Goal: Task Accomplishment & Management: Manage account settings

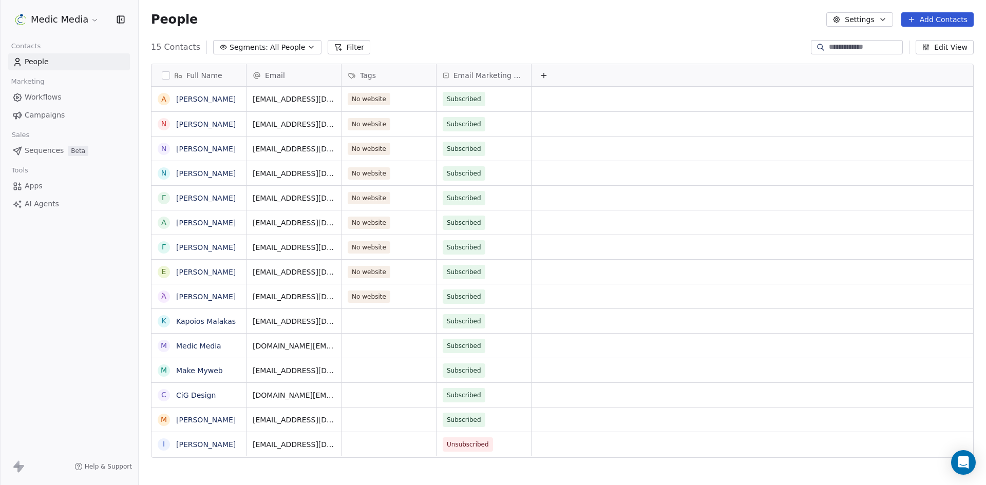
scroll to position [419, 840]
click at [163, 321] on button "grid" at bounding box center [164, 321] width 8 height 8
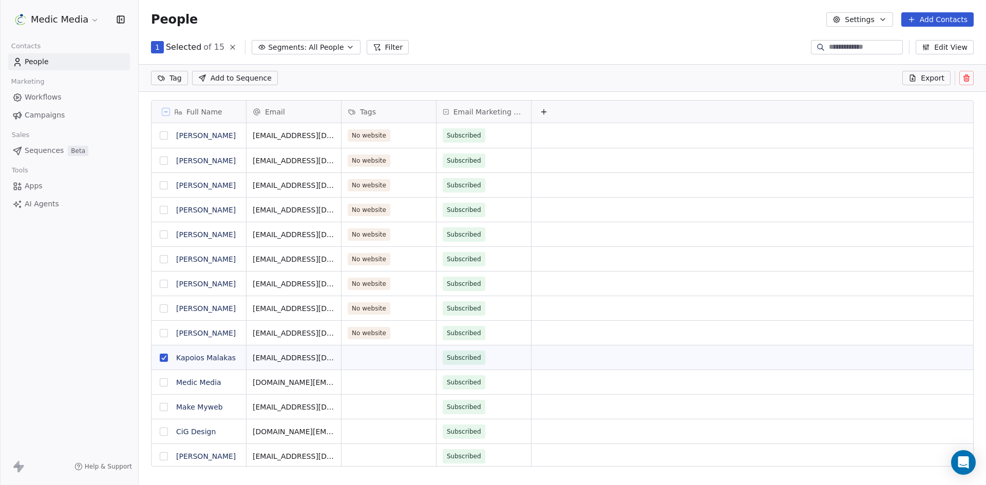
scroll to position [383, 840]
click at [165, 380] on button "grid" at bounding box center [164, 382] width 8 height 8
click at [164, 411] on button "grid" at bounding box center [164, 407] width 8 height 8
click at [162, 435] on button "grid" at bounding box center [164, 432] width 8 height 8
click at [162, 457] on button "grid" at bounding box center [164, 456] width 8 height 8
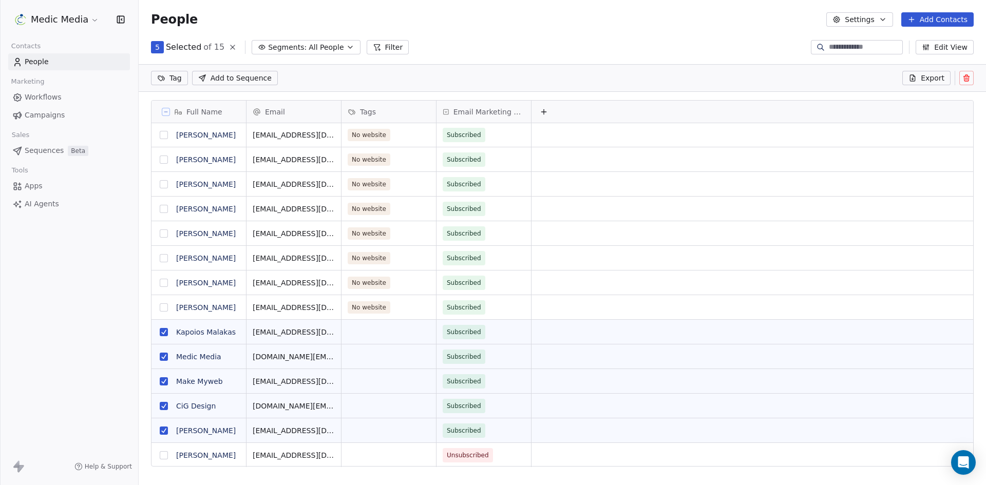
scroll to position [8, 0]
click at [971, 79] on button at bounding box center [966, 78] width 14 height 14
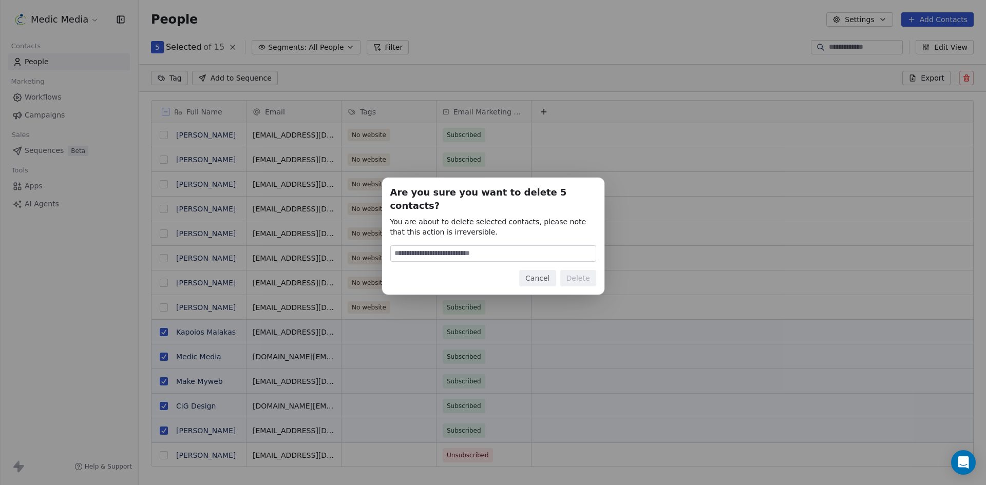
click at [441, 247] on input at bounding box center [493, 253] width 205 height 15
type input "******"
click at [583, 270] on button "Delete" at bounding box center [578, 278] width 36 height 16
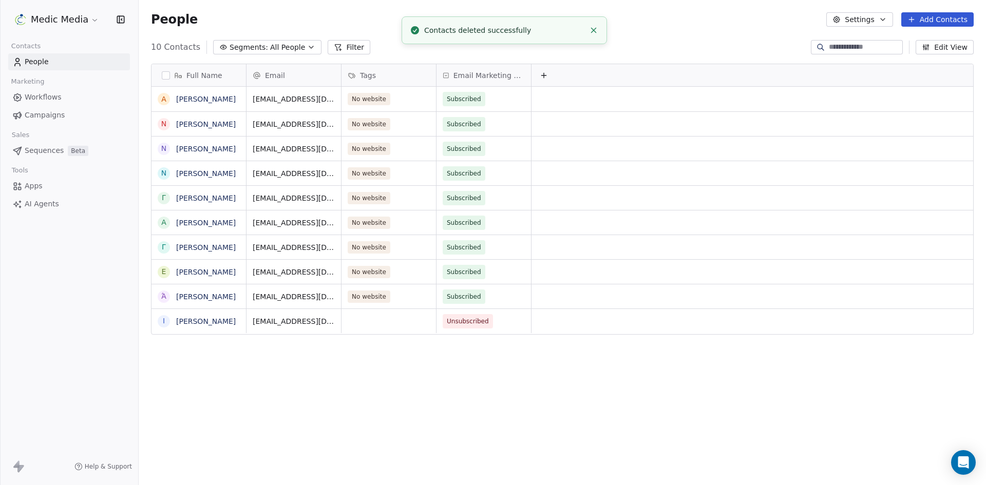
click at [560, 414] on div "Full Name Α Αικατερίνη Τσατάλη Ν Νικόλαος Τσάκαλης Ν Νίκη Ράδου Ν Νεκτάριος Παν…" at bounding box center [562, 268] width 847 height 427
click at [40, 156] on span "Sequences" at bounding box center [44, 150] width 39 height 11
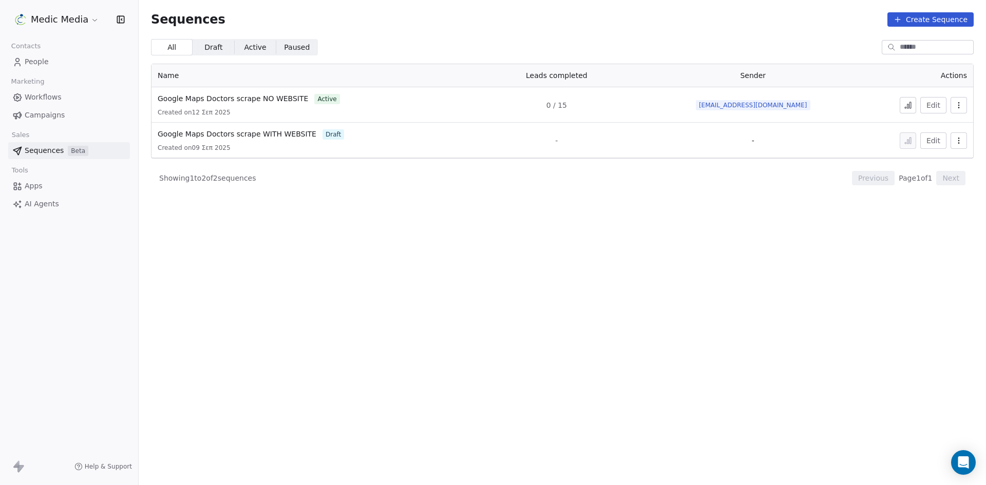
click at [908, 104] on icon at bounding box center [908, 105] width 8 height 8
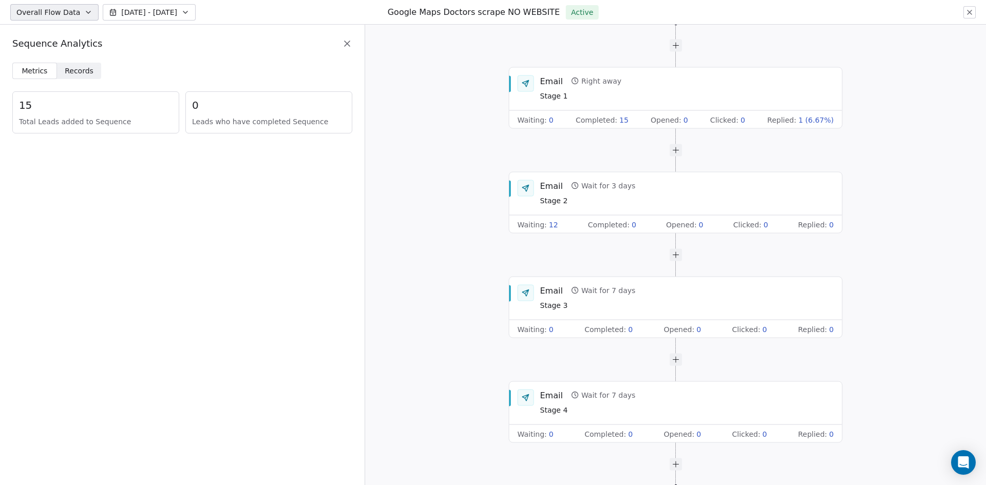
click at [441, 87] on div "Start of Sequence Email Right away Stage 1 Waiting : 0 Completed : 15 Opened : …" at bounding box center [675, 255] width 621 height 461
click at [441, 88] on div "Start of Sequence Email Right away Stage 1 Waiting : 0 Completed : 15 Opened : …" at bounding box center [675, 255] width 621 height 461
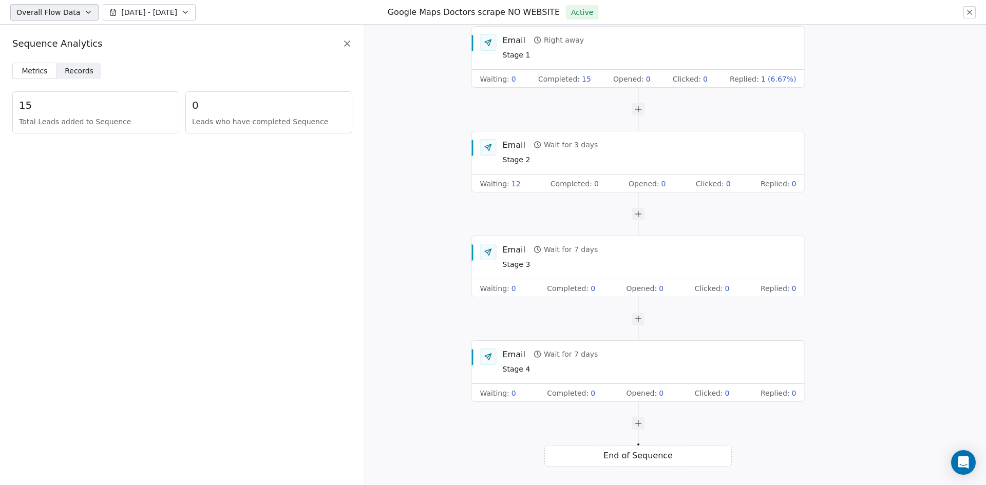
drag, startPoint x: 441, startPoint y: 88, endPoint x: 404, endPoint y: 11, distance: 85.4
click at [404, 11] on div "Overall Flow Data Sep 05 - Sep 12 Google Maps Doctors scrape NO WEBSITE Active …" at bounding box center [493, 242] width 986 height 485
click at [411, 99] on div "Start of Sequence Email Right away Stage 1 Waiting : 0 Completed : 15 Opened : …" at bounding box center [675, 255] width 621 height 461
click at [65, 71] on span "Records" at bounding box center [79, 71] width 29 height 11
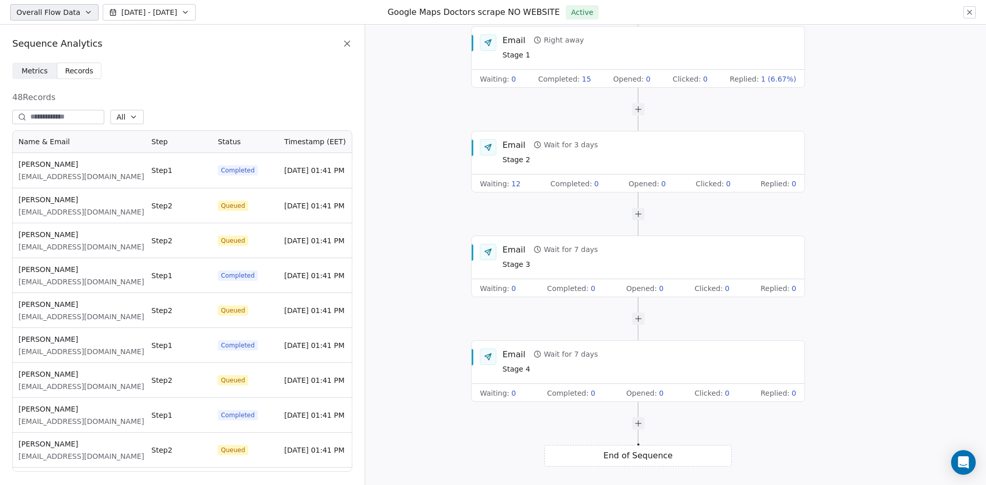
scroll to position [334, 332]
click at [31, 71] on span "Metrics" at bounding box center [35, 71] width 26 height 11
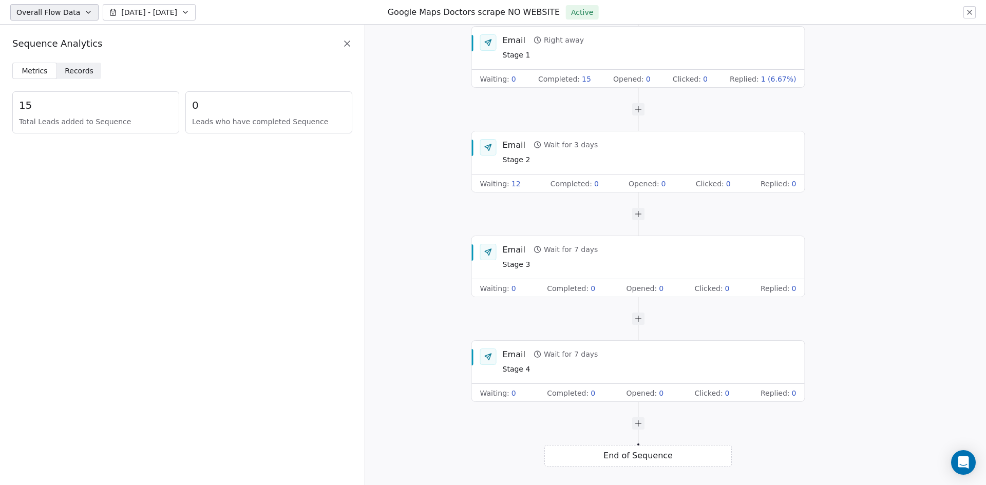
click at [69, 70] on span "Records" at bounding box center [79, 71] width 29 height 11
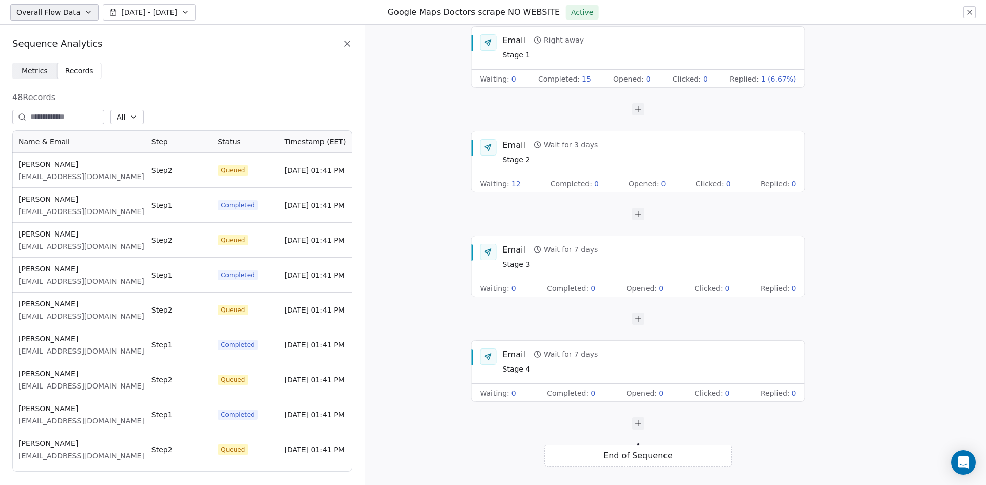
scroll to position [0, 0]
click at [84, 72] on span "Records" at bounding box center [79, 71] width 29 height 11
click at [31, 71] on span "Metrics" at bounding box center [35, 71] width 26 height 11
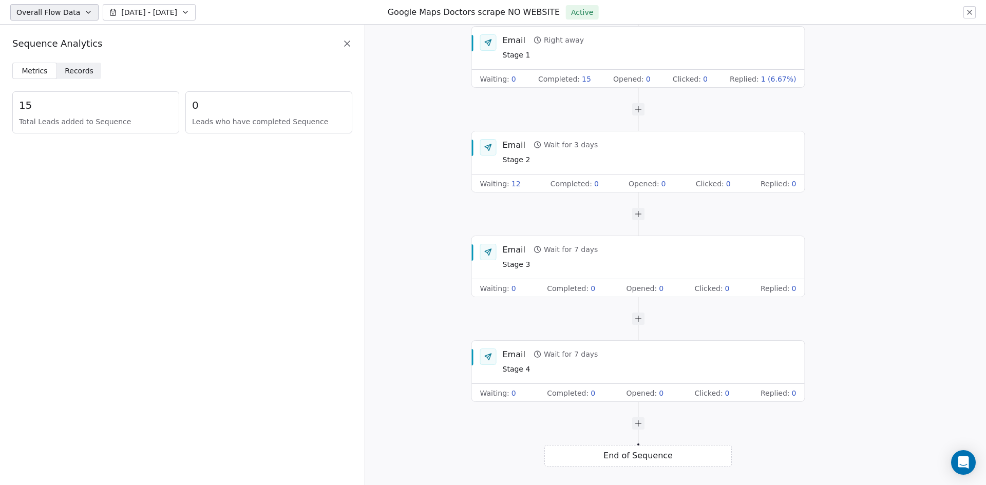
click at [355, 38] on div "Sequence Analytics" at bounding box center [182, 44] width 365 height 38
click at [343, 44] on icon at bounding box center [347, 44] width 10 height 10
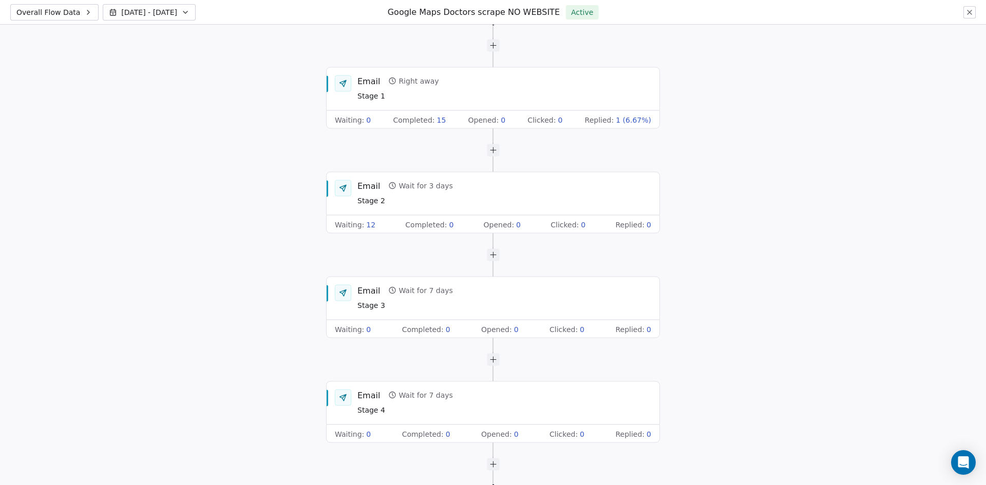
click at [971, 16] on button at bounding box center [969, 12] width 12 height 12
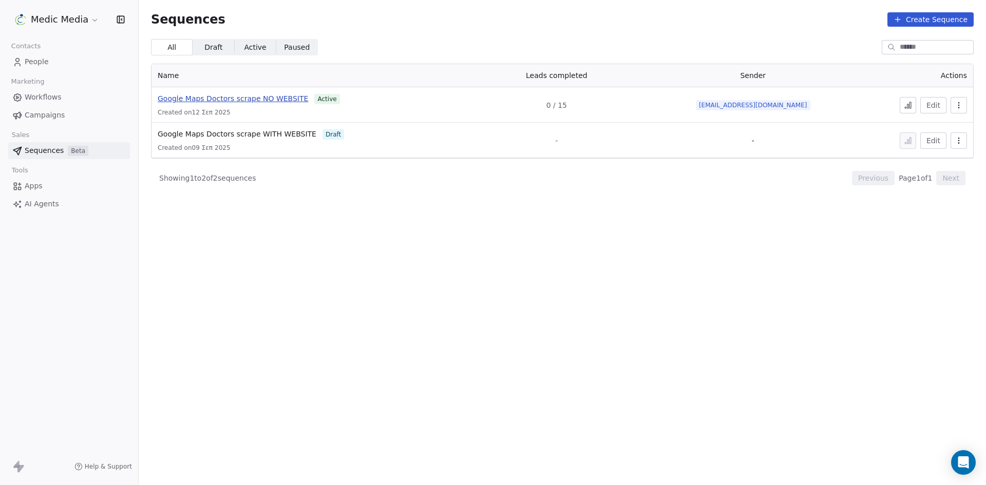
click at [250, 97] on span "Google Maps Doctors scrape NO WEBSITE" at bounding box center [233, 98] width 150 height 8
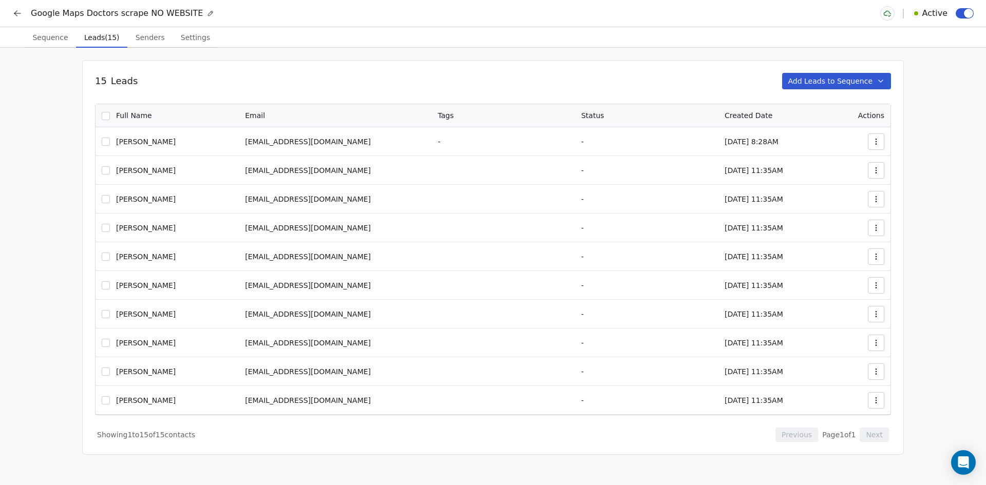
click at [103, 40] on span "Leads (15)" at bounding box center [101, 37] width 43 height 14
click at [576, 74] on div "15 Leads Add Leads to Sequence" at bounding box center [493, 81] width 796 height 16
drag, startPoint x: 788, startPoint y: 449, endPoint x: 782, endPoint y: 450, distance: 5.7
click at [787, 450] on div "15 Leads Add Leads to Sequence 0 Selected of 15 Remove from Sequence Full Name …" at bounding box center [493, 257] width 822 height 395
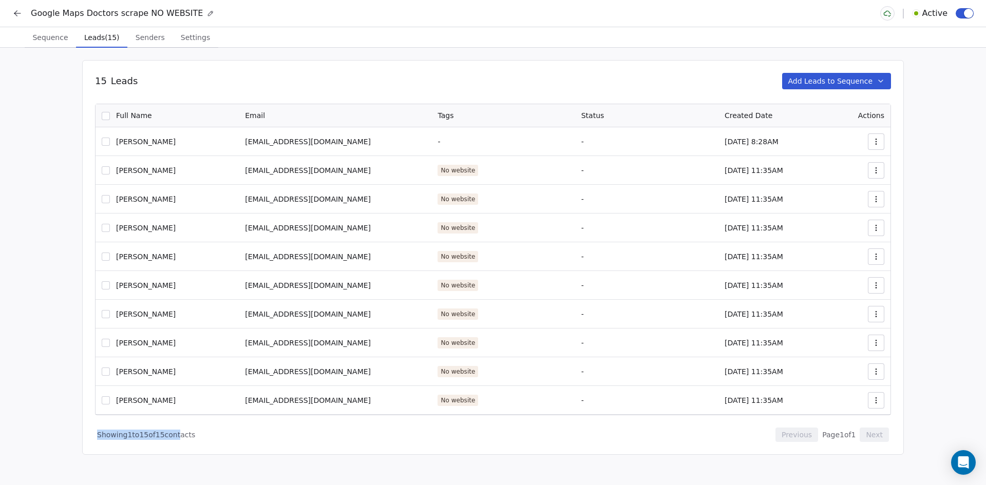
drag, startPoint x: 183, startPoint y: 424, endPoint x: 50, endPoint y: 427, distance: 133.0
click at [53, 427] on div "15 Leads Add Leads to Sequence 0 Selected of 15 Remove from Sequence Full Name …" at bounding box center [493, 267] width 986 height 438
click at [48, 425] on div "15 Leads Add Leads to Sequence 0 Selected of 15 Remove from Sequence Full Name …" at bounding box center [493, 267] width 986 height 438
click at [66, 39] on span "Sequence" at bounding box center [50, 37] width 44 height 14
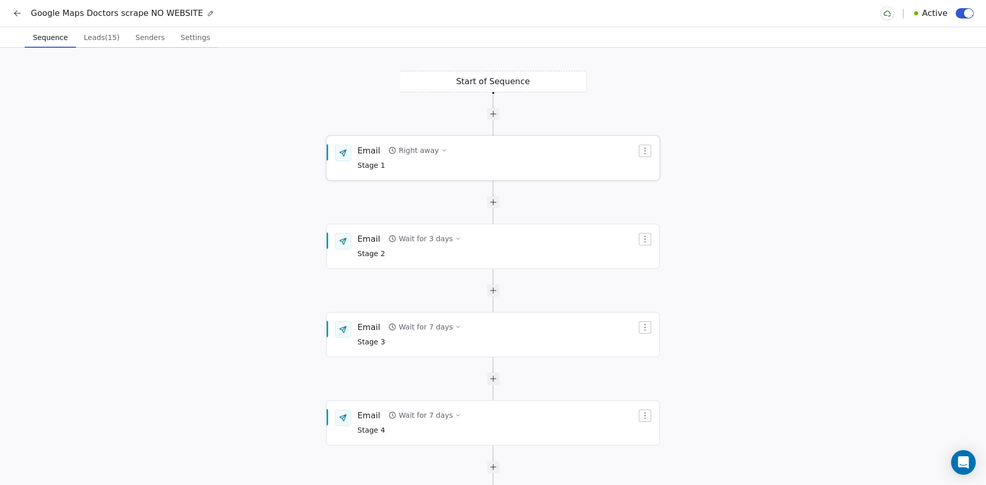
click at [476, 157] on div "Email Right away Stage 1" at bounding box center [496, 158] width 279 height 27
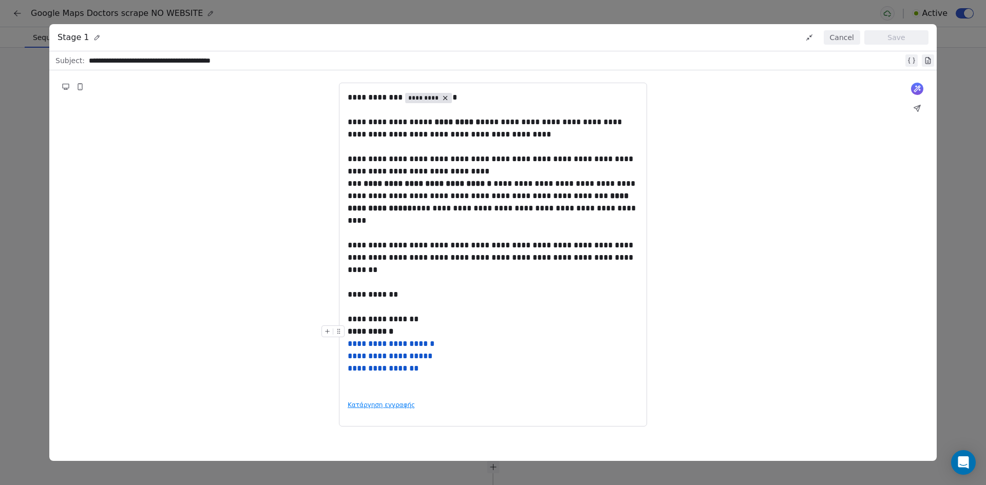
drag, startPoint x: 348, startPoint y: 317, endPoint x: 412, endPoint y: 331, distance: 65.8
click at [412, 331] on div "**********" at bounding box center [493, 241] width 291 height 301
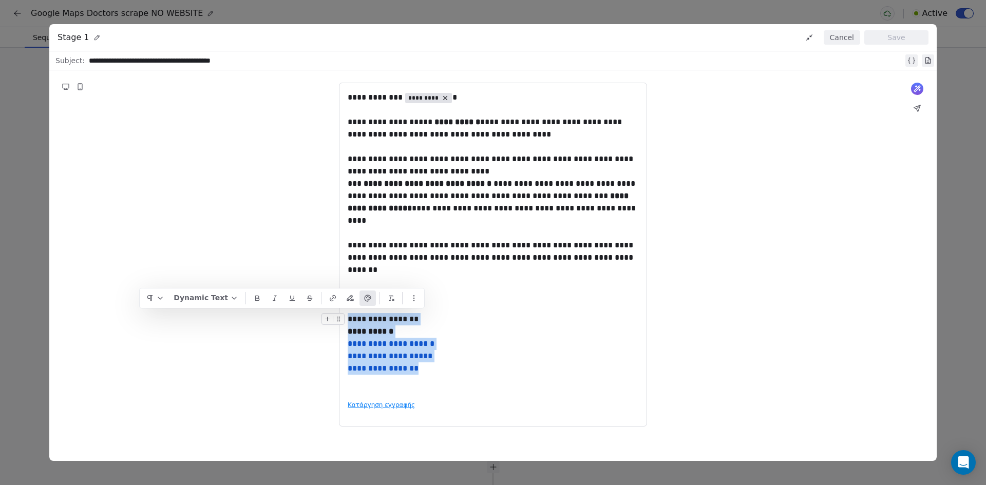
drag, startPoint x: 471, startPoint y: 375, endPoint x: 350, endPoint y: 320, distance: 133.1
click at [350, 320] on div "**********" at bounding box center [493, 241] width 291 height 301
click at [402, 388] on div "**********" at bounding box center [493, 241] width 291 height 301
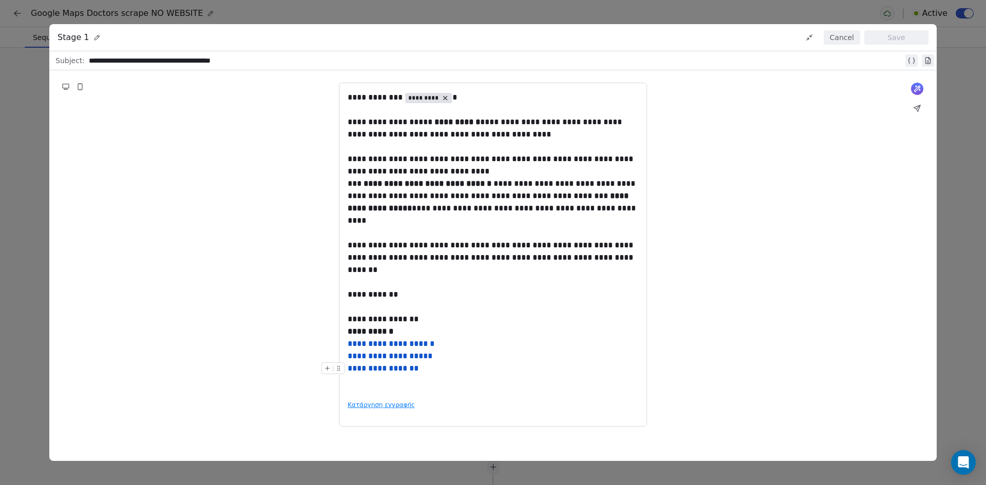
click at [502, 369] on div "**********" at bounding box center [493, 369] width 291 height 12
click at [483, 390] on div "**********" at bounding box center [493, 241] width 291 height 301
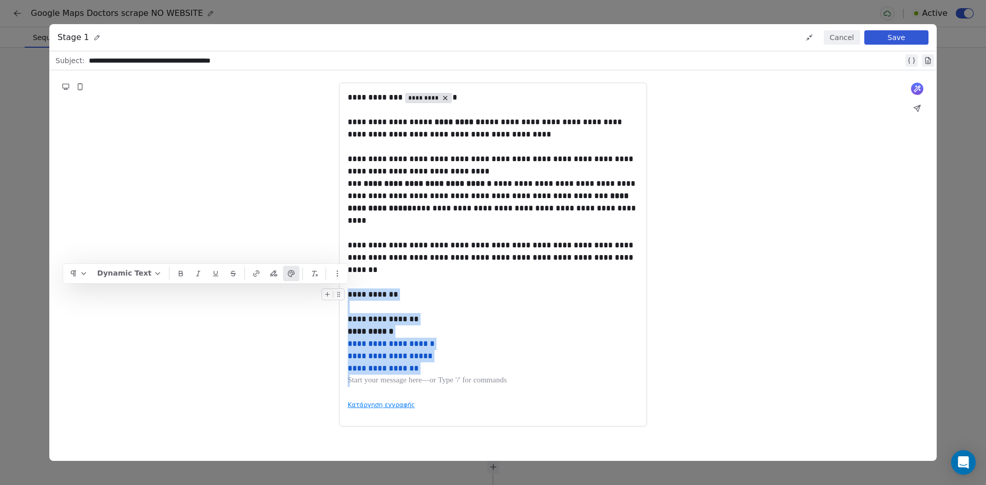
drag, startPoint x: 496, startPoint y: 383, endPoint x: 350, endPoint y: 293, distance: 171.6
click at [350, 293] on div "**********" at bounding box center [493, 241] width 291 height 301
copy div "**********"
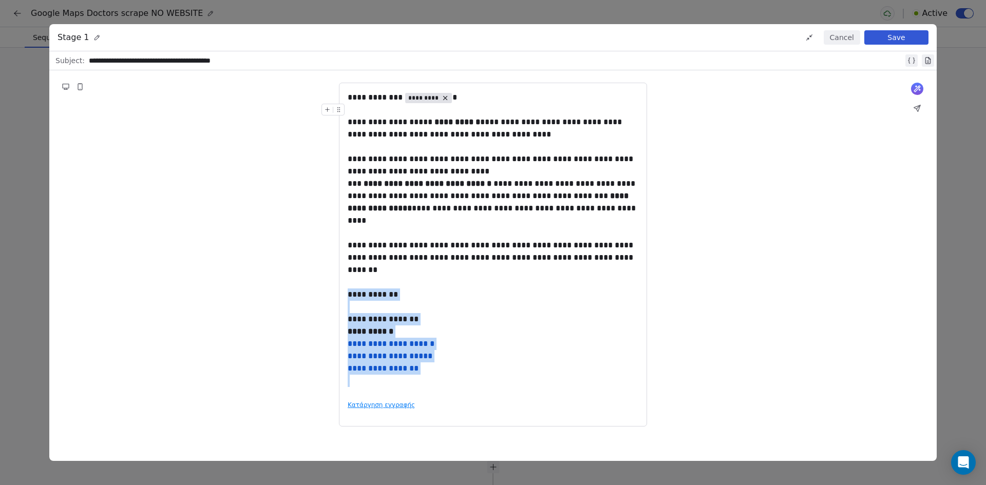
click at [843, 35] on button "Cancel" at bounding box center [842, 37] width 36 height 14
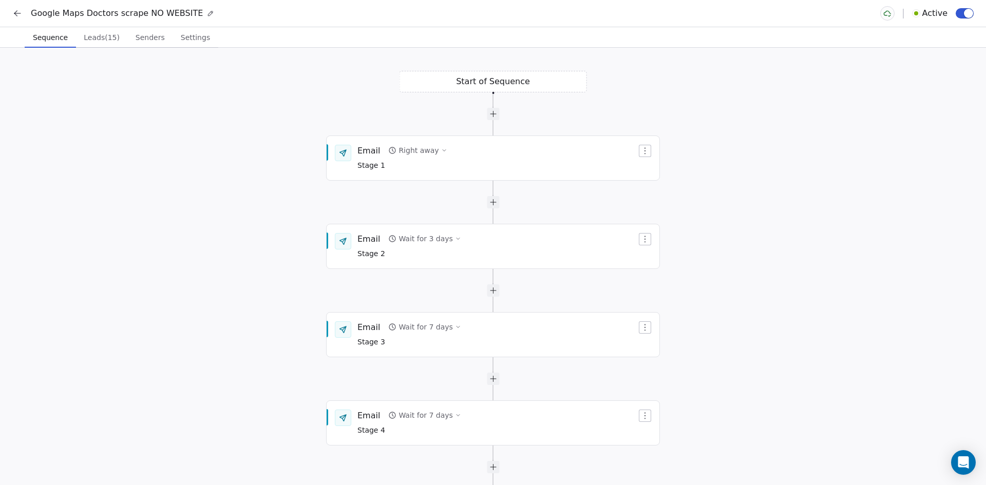
click at [14, 14] on icon at bounding box center [17, 13] width 10 height 10
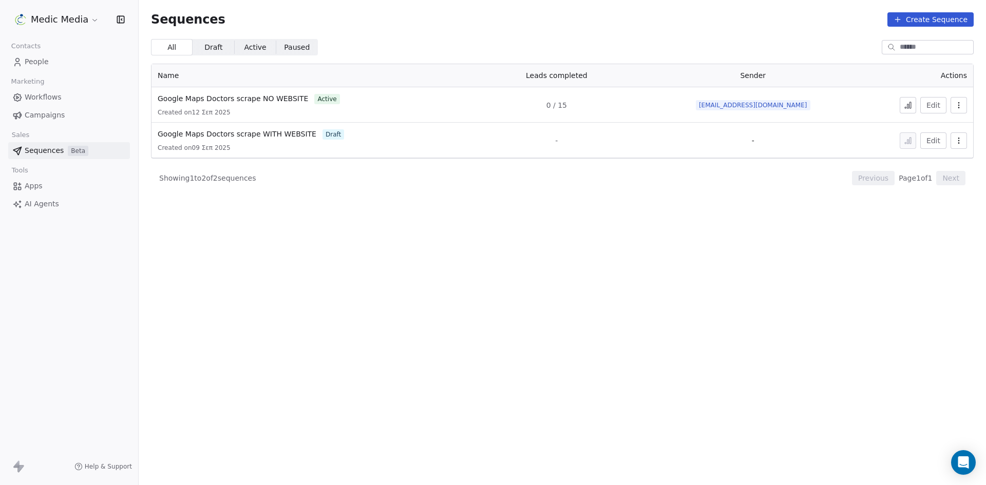
click at [34, 58] on span "People" at bounding box center [37, 61] width 24 height 11
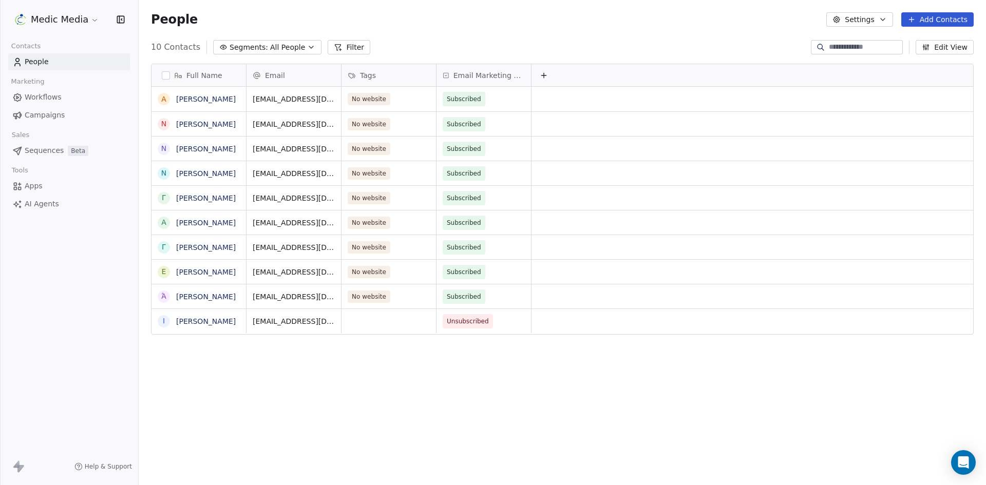
scroll to position [419, 840]
click at [33, 295] on div "Medic Media Contacts People Marketing Workflows Campaigns Sales Sequences Beta …" at bounding box center [69, 242] width 138 height 485
click at [60, 22] on html "Medic Media Contacts People Marketing Workflows Campaigns Sales Sequences Beta …" at bounding box center [493, 242] width 986 height 485
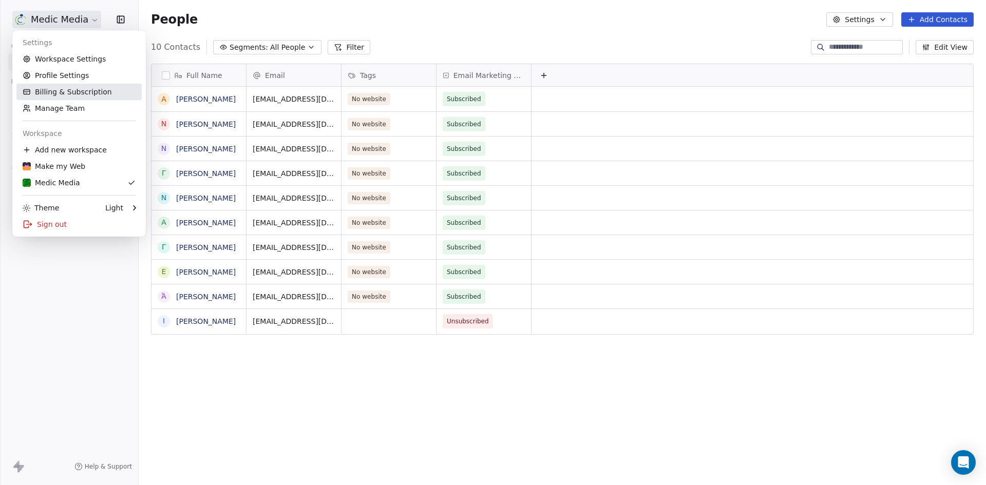
click at [66, 89] on link "Billing & Subscription" at bounding box center [78, 92] width 125 height 16
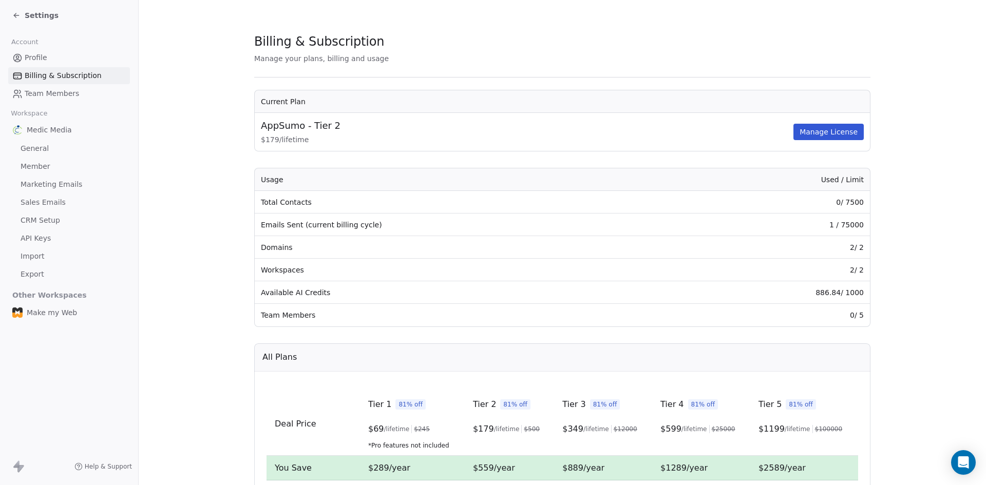
click at [844, 127] on button "Manage License" at bounding box center [828, 132] width 70 height 16
click at [29, 4] on div "Settings" at bounding box center [69, 15] width 138 height 31
click at [29, 17] on span "Settings" at bounding box center [42, 15] width 34 height 10
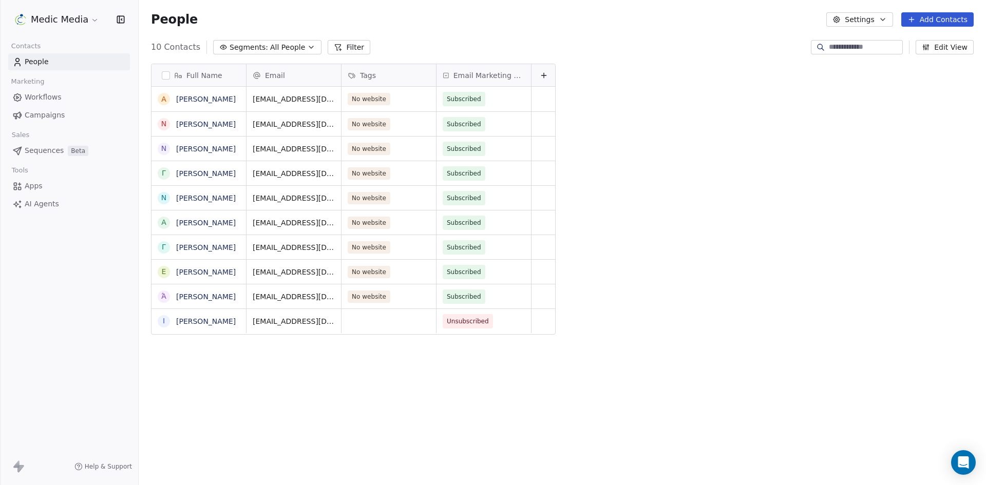
scroll to position [419, 840]
click at [21, 60] on icon at bounding box center [17, 62] width 10 height 10
click at [36, 64] on span "People" at bounding box center [37, 61] width 24 height 11
click at [204, 318] on link "[PERSON_NAME]" at bounding box center [206, 321] width 60 height 8
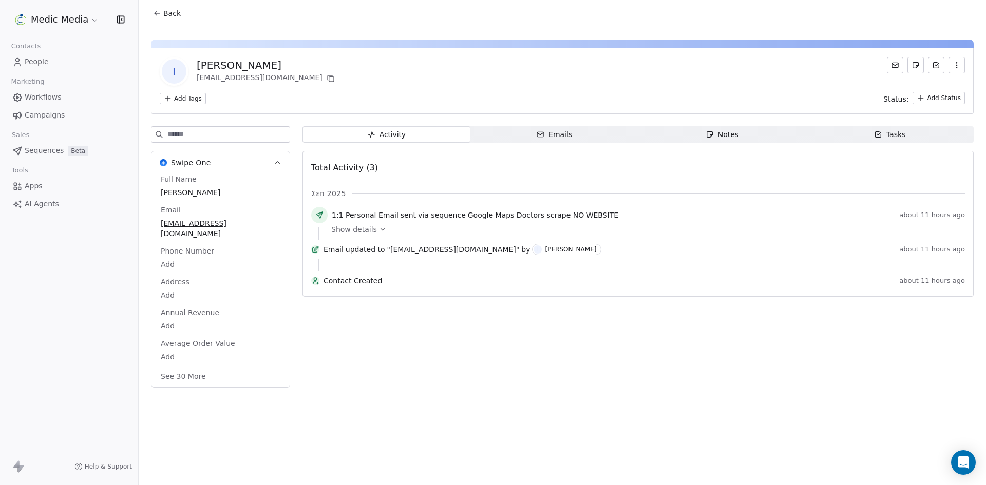
drag, startPoint x: 61, startPoint y: 91, endPoint x: 69, endPoint y: 84, distance: 10.6
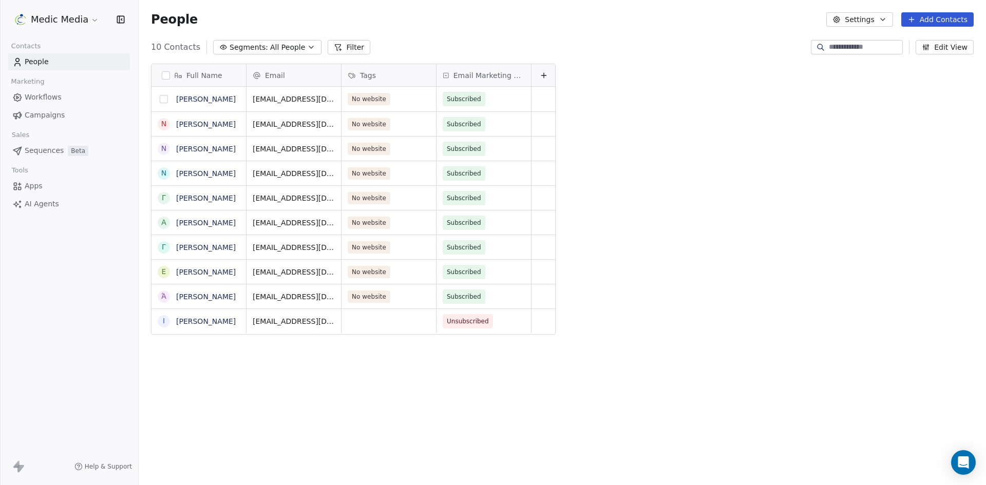
scroll to position [419, 840]
click at [191, 149] on link "[PERSON_NAME]" at bounding box center [206, 149] width 60 height 8
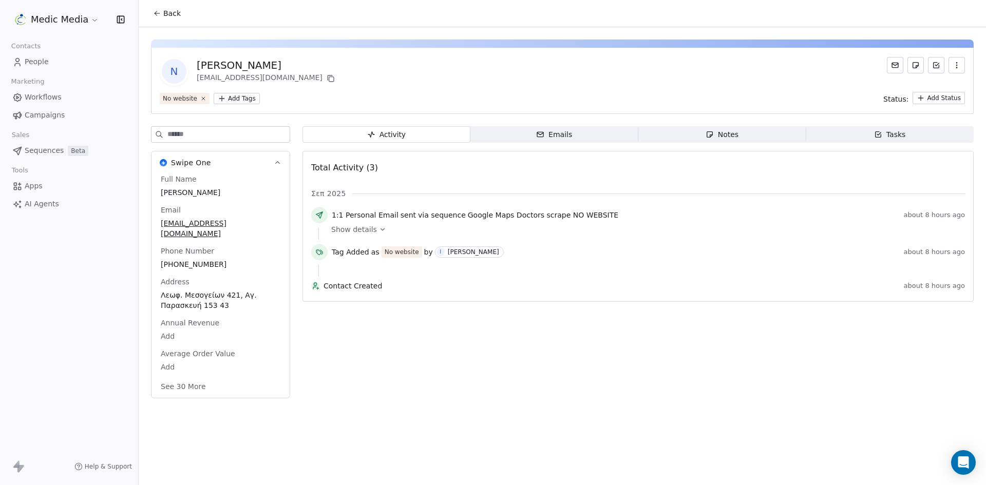
click at [541, 121] on div "[PERSON_NAME] [PERSON_NAME][EMAIL_ADDRESS][DOMAIN_NAME] No website Add Tags Sta…" at bounding box center [562, 215] width 847 height 377
click at [540, 134] on icon "button" at bounding box center [540, 134] width 6 height 2
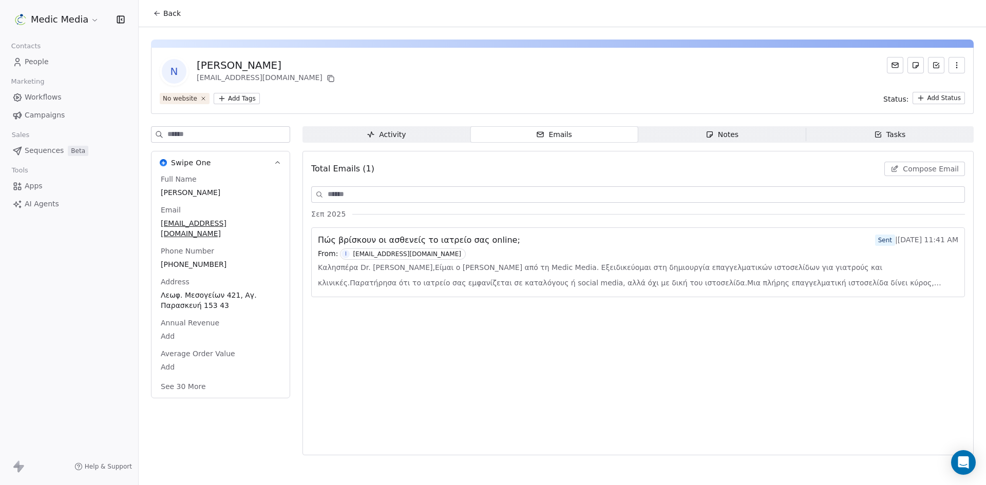
click at [194, 261] on div "Full Name [PERSON_NAME] Email [EMAIL_ADDRESS][DOMAIN_NAME] Phone Number [PHONE_…" at bounding box center [221, 284] width 124 height 220
click at [193, 259] on span "[PHONE_NUMBER]" at bounding box center [221, 264] width 120 height 10
click at [143, 222] on div "[PERSON_NAME] [PERSON_NAME][EMAIL_ADDRESS][DOMAIN_NAME] No website Add Tags Sta…" at bounding box center [562, 244] width 847 height 434
click at [143, 221] on div "[PERSON_NAME] [PERSON_NAME][EMAIL_ADDRESS][DOMAIN_NAME] No website Add Tags Sta…" at bounding box center [562, 244] width 847 height 434
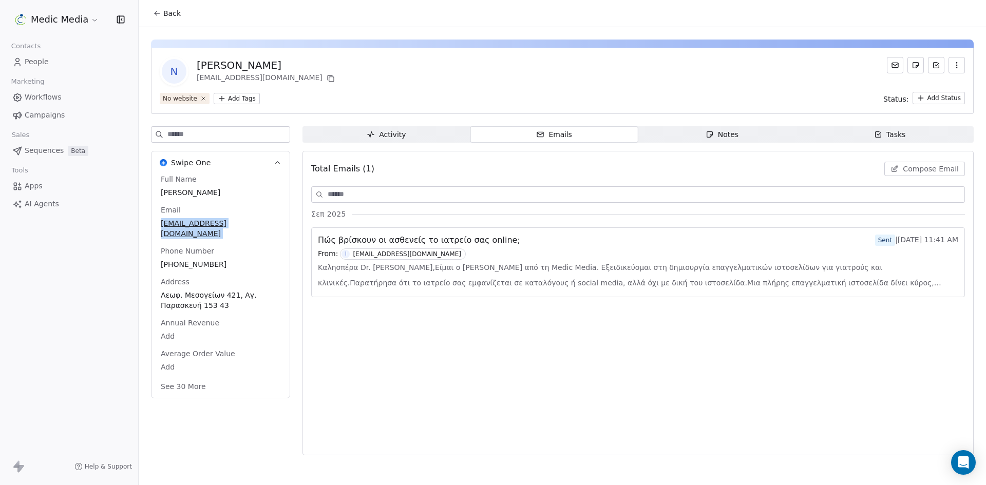
click at [143, 221] on div "[PERSON_NAME] [PERSON_NAME][EMAIL_ADDRESS][DOMAIN_NAME] No website Add Tags Sta…" at bounding box center [562, 244] width 847 height 434
